Goal: Information Seeking & Learning: Learn about a topic

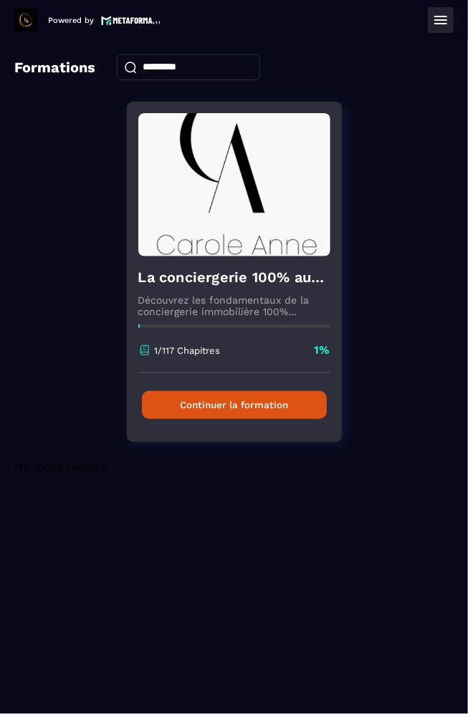
click at [203, 396] on button "Continuer la formation" at bounding box center [234, 405] width 185 height 28
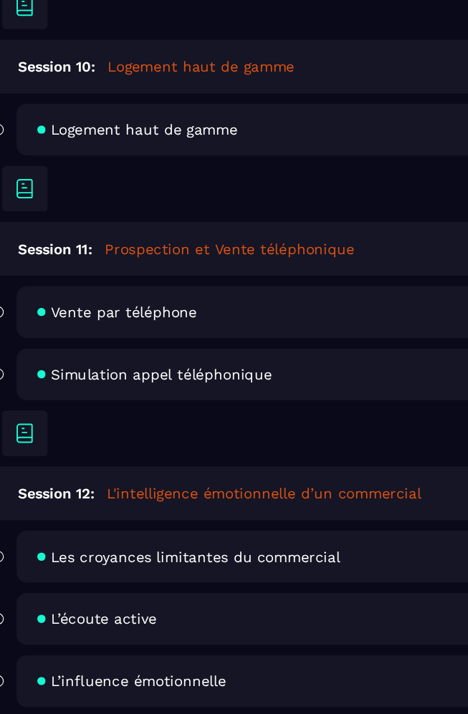
scroll to position [2034, 0]
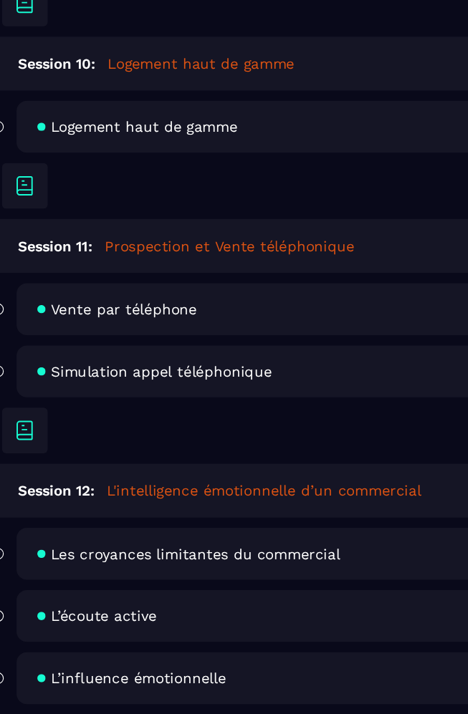
click at [110, 584] on span "Les croyances limitantes du commercial" at bounding box center [177, 589] width 200 height 11
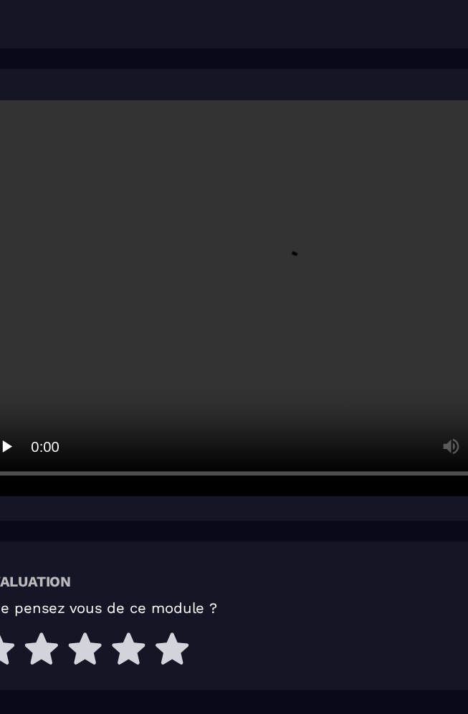
scroll to position [191, 0]
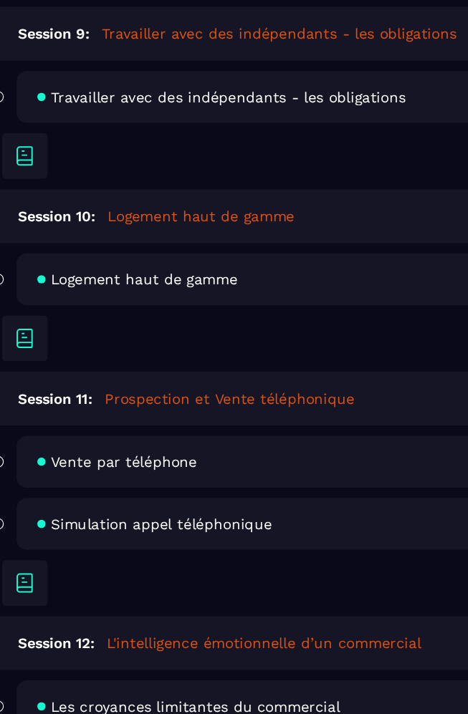
scroll to position [1929, 0]
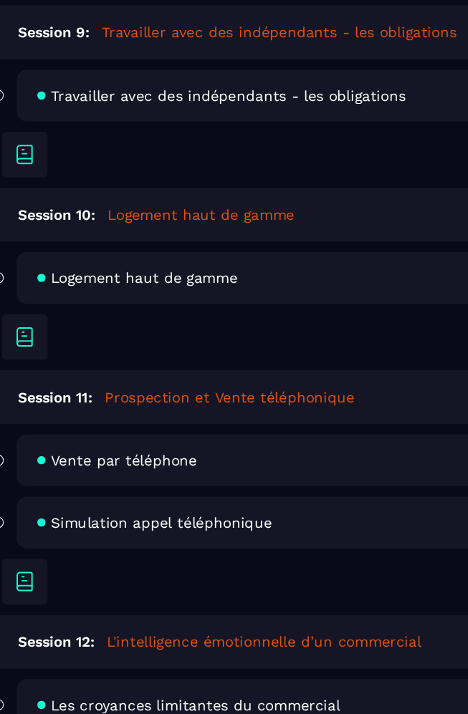
click at [121, 550] on div "Simulation appel téléphonique Lire" at bounding box center [253, 568] width 401 height 36
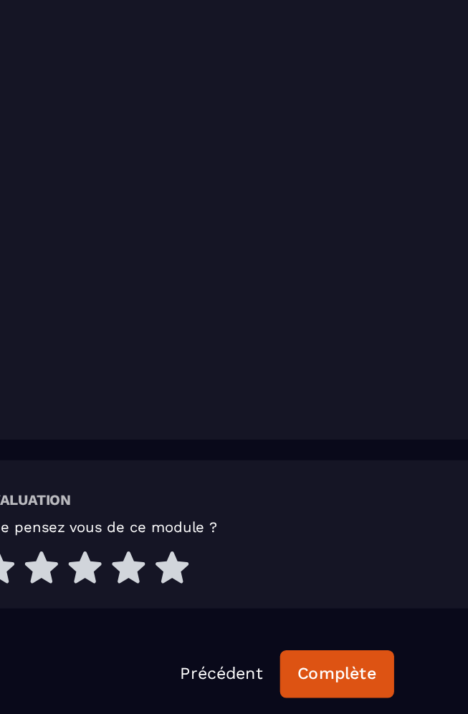
scroll to position [196, 0]
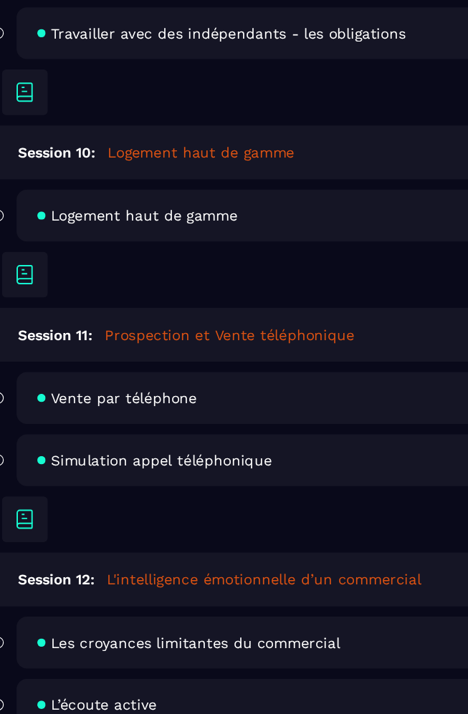
scroll to position [1972, 0]
click at [113, 646] on span "Les croyances limitantes du commercial" at bounding box center [177, 651] width 200 height 11
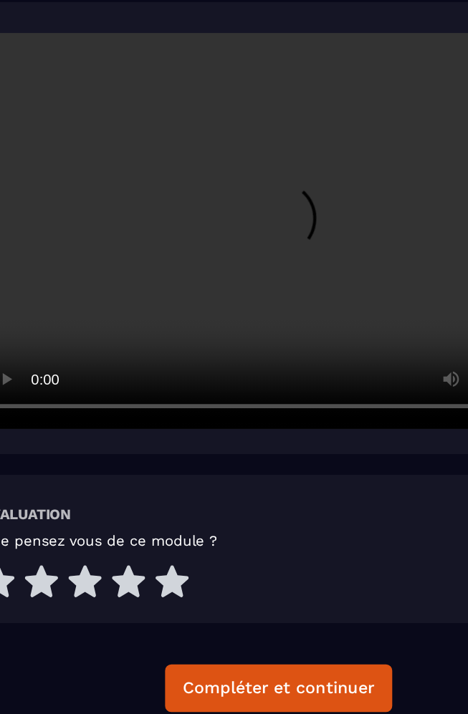
scroll to position [191, 0]
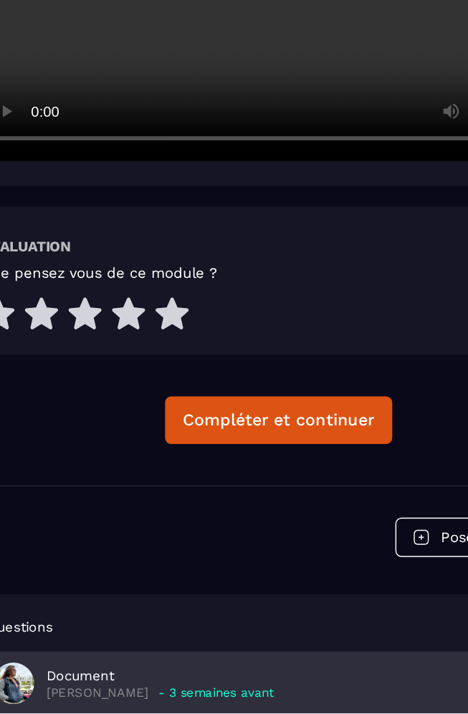
click at [103, 695] on p "[PERSON_NAME]" at bounding box center [109, 700] width 70 height 11
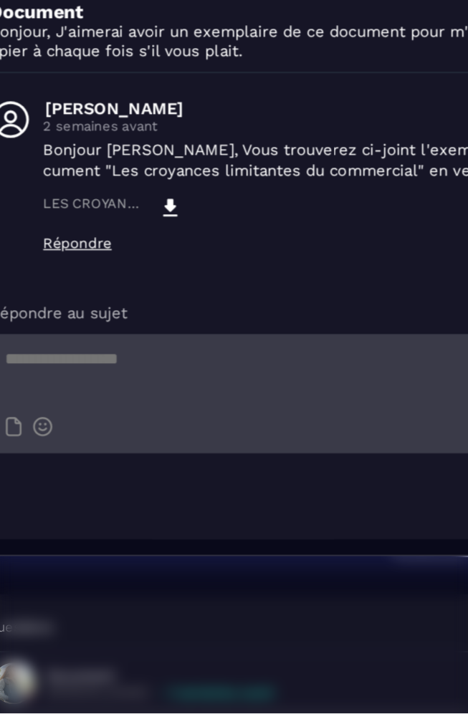
click at [153, 360] on icon "Modal window" at bounding box center [158, 364] width 17 height 17
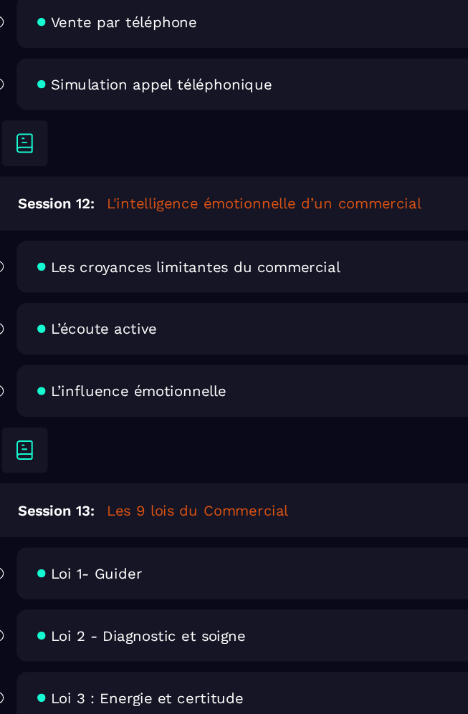
scroll to position [2233, 0]
click at [107, 416] on div "L’écoute active Lire" at bounding box center [253, 434] width 401 height 36
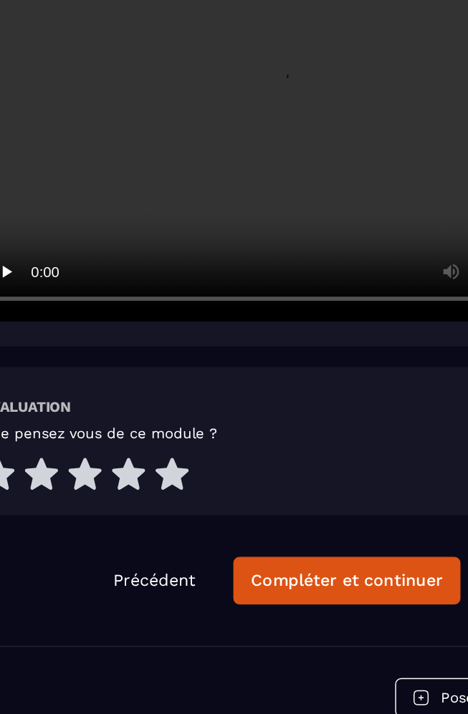
scroll to position [245, 0]
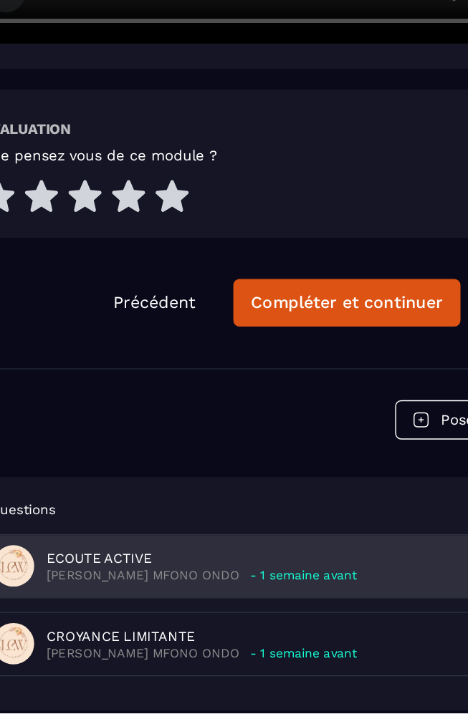
click at [96, 614] on p "[PERSON_NAME] MFONO ONDO" at bounding box center [140, 619] width 133 height 11
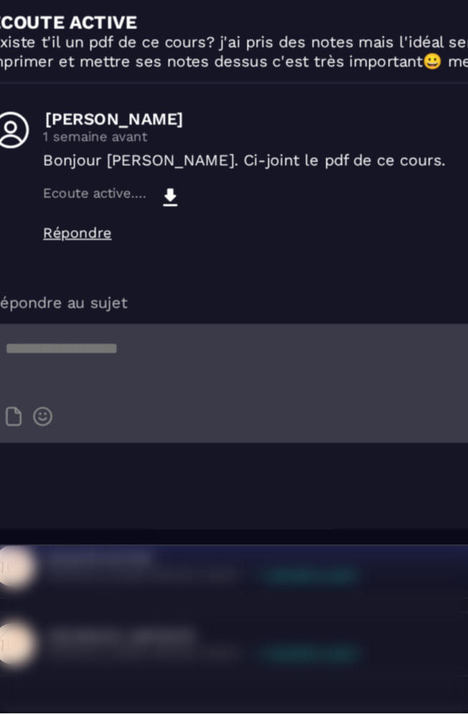
click at [150, 354] on icon "Modal window" at bounding box center [158, 357] width 17 height 17
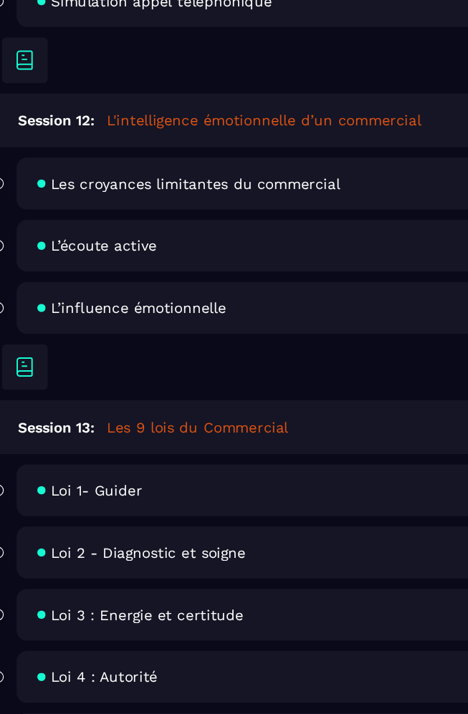
scroll to position [2290, 0]
click at [114, 402] on div "L’influence émotionnelle Lire" at bounding box center [253, 420] width 401 height 36
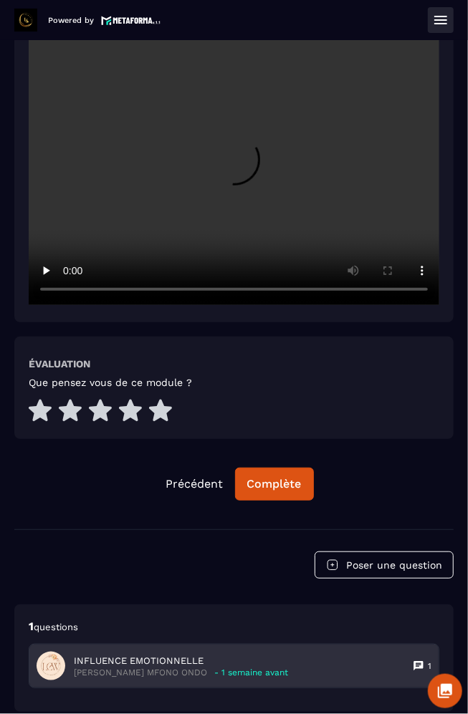
click at [99, 655] on p "INFLUENCE EMOTIONNELLE" at bounding box center [181, 661] width 214 height 13
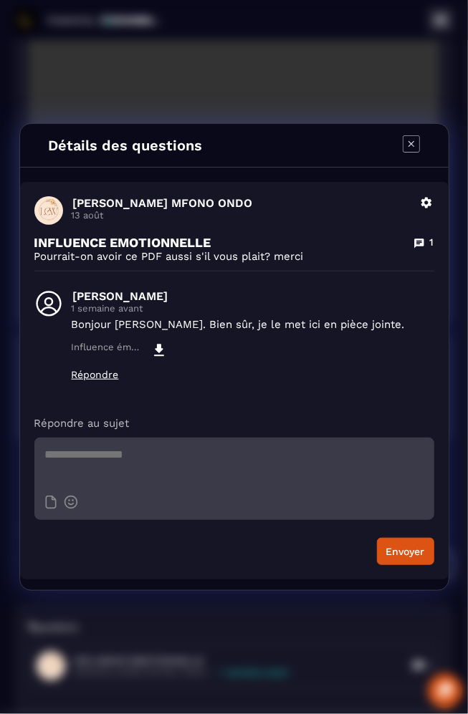
click at [146, 353] on div "Influence émotionnelle.pdf" at bounding box center [120, 350] width 96 height 17
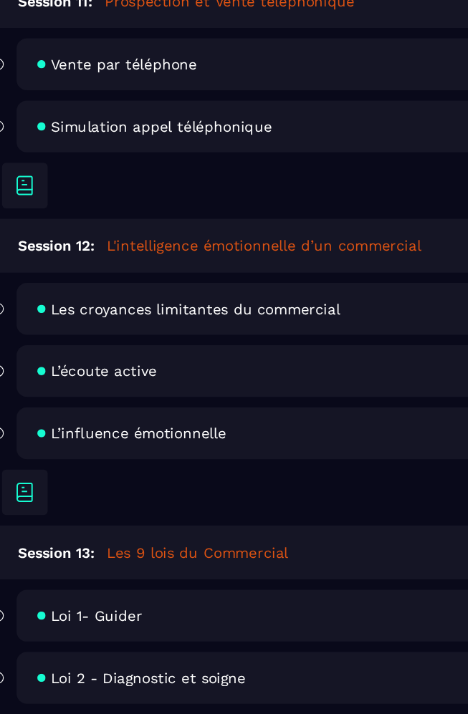
scroll to position [2204, 0]
click at [83, 614] on div "Loi 1- Guider Lire" at bounding box center [253, 632] width 401 height 36
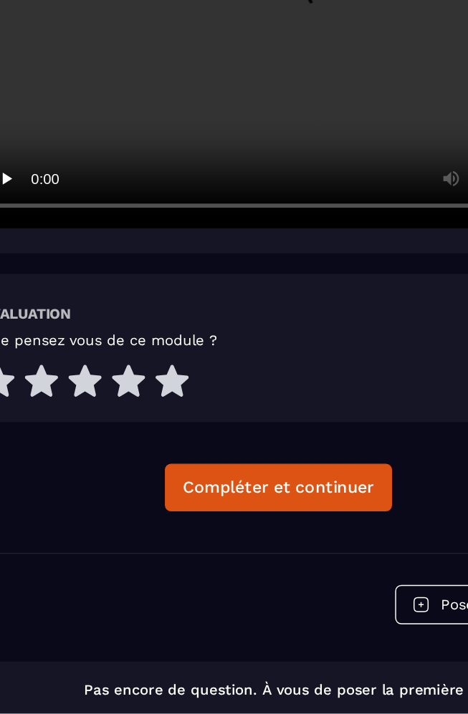
scroll to position [117, 0]
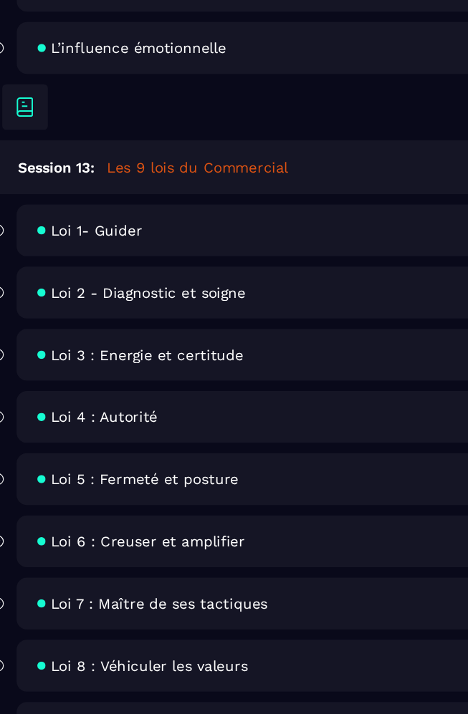
scroll to position [2468, 0]
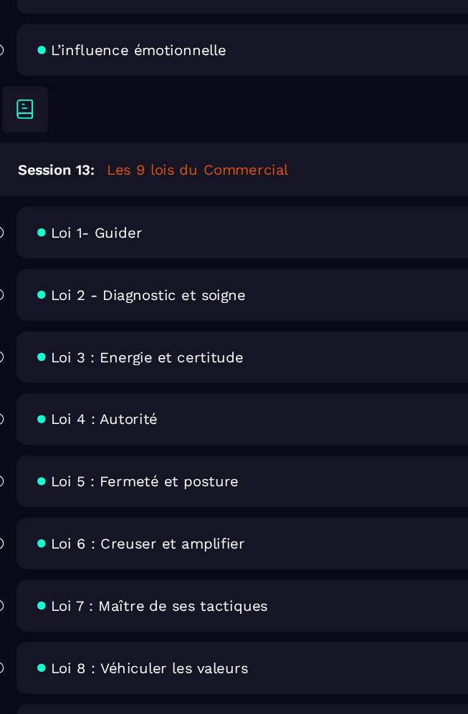
click at [102, 393] on div "Loi 2 - Diagnostic et soigne Lire" at bounding box center [253, 411] width 401 height 36
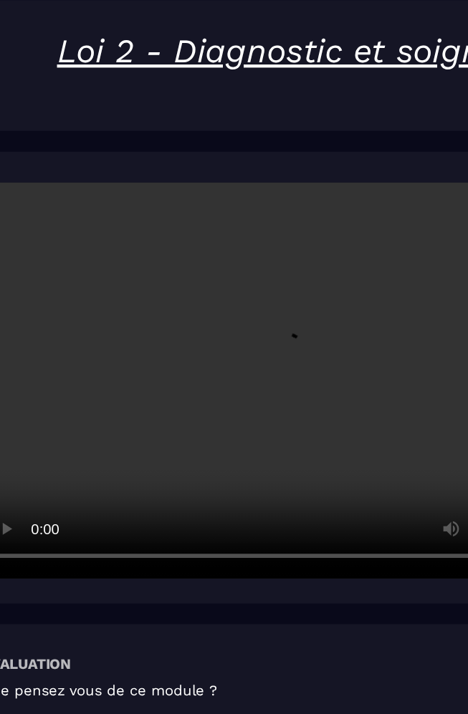
scroll to position [133, 0]
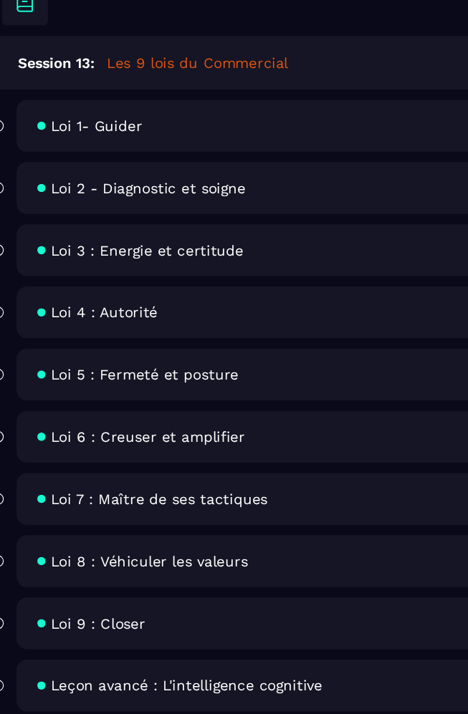
scroll to position [2543, 0]
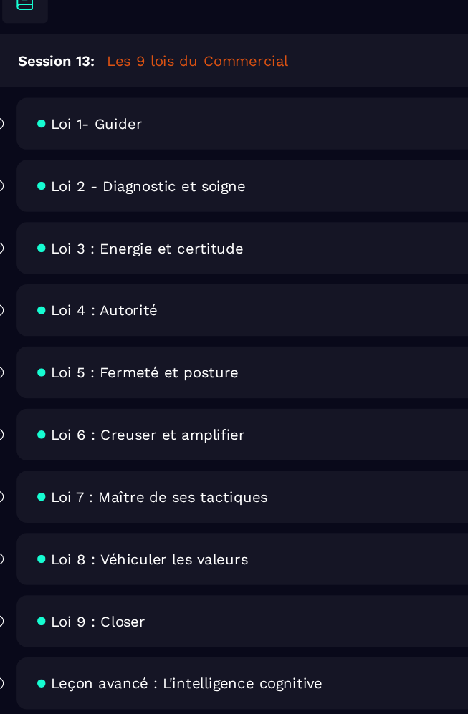
click at [122, 661] on div "Leçon avancé : L'intelligence cognitive Lire" at bounding box center [253, 679] width 401 height 36
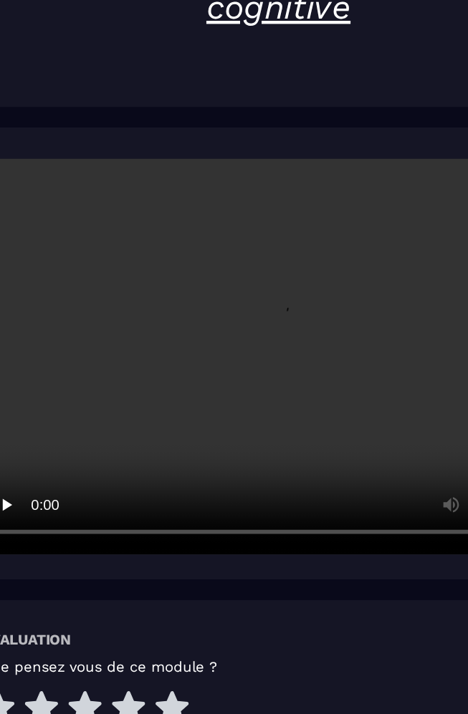
scroll to position [115, 0]
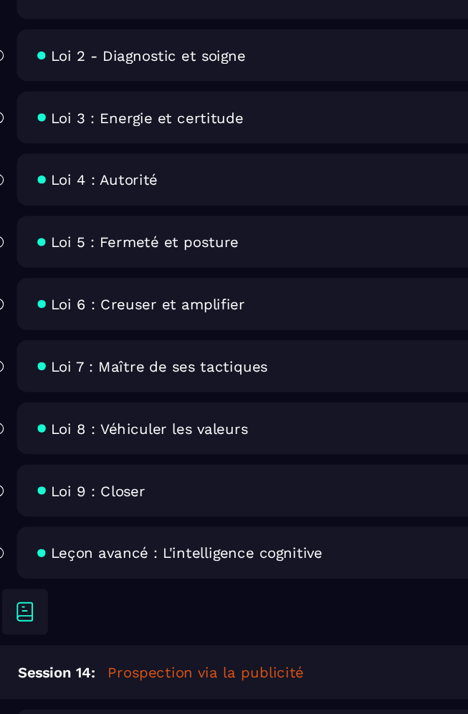
scroll to position [2635, 0]
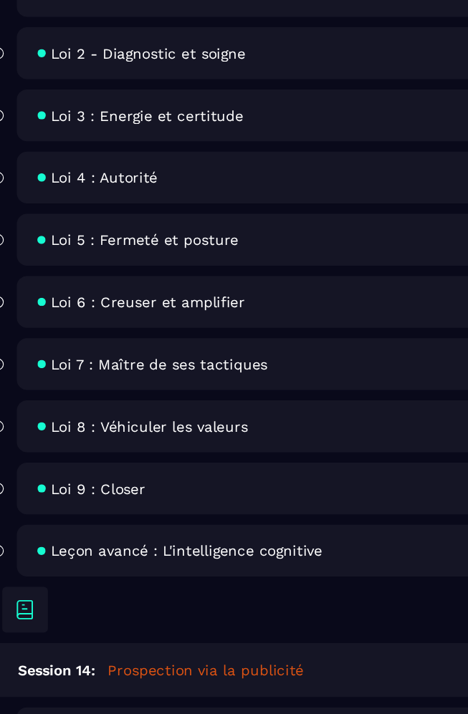
click at [97, 708] on span "Publicité via Facebook : fondamentaux" at bounding box center [173, 713] width 193 height 11
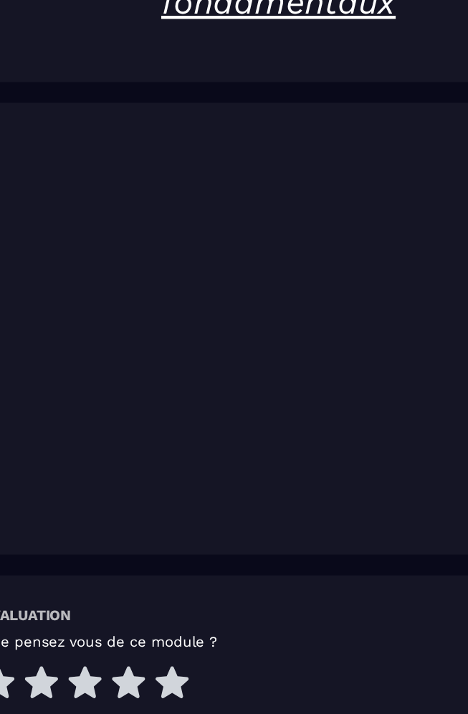
scroll to position [133, 0]
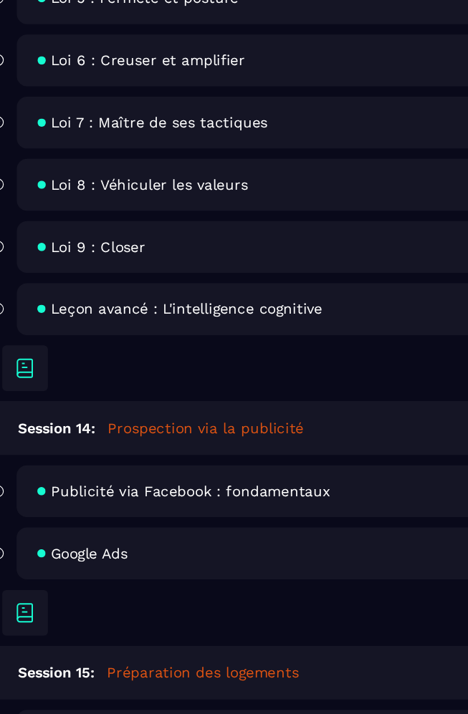
scroll to position [2803, 0]
click at [89, 583] on span "Google Ads" at bounding box center [103, 588] width 53 height 11
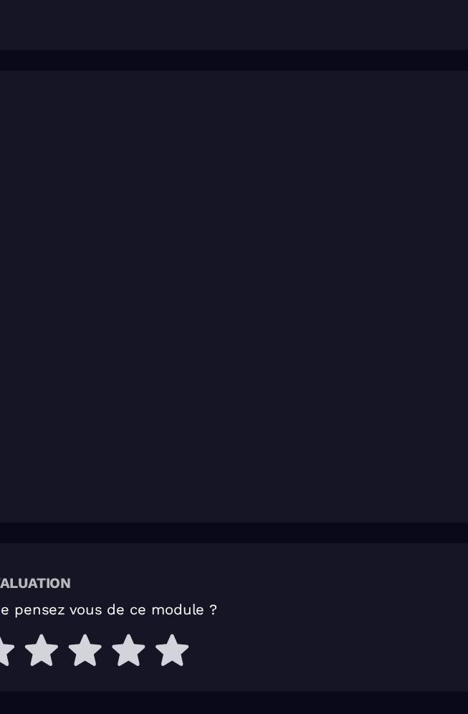
scroll to position [133, 0]
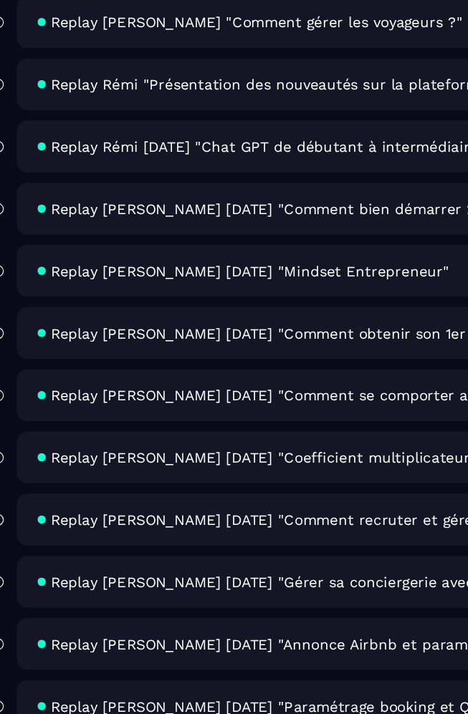
scroll to position [6599, 0]
